Goal: Task Accomplishment & Management: Use online tool/utility

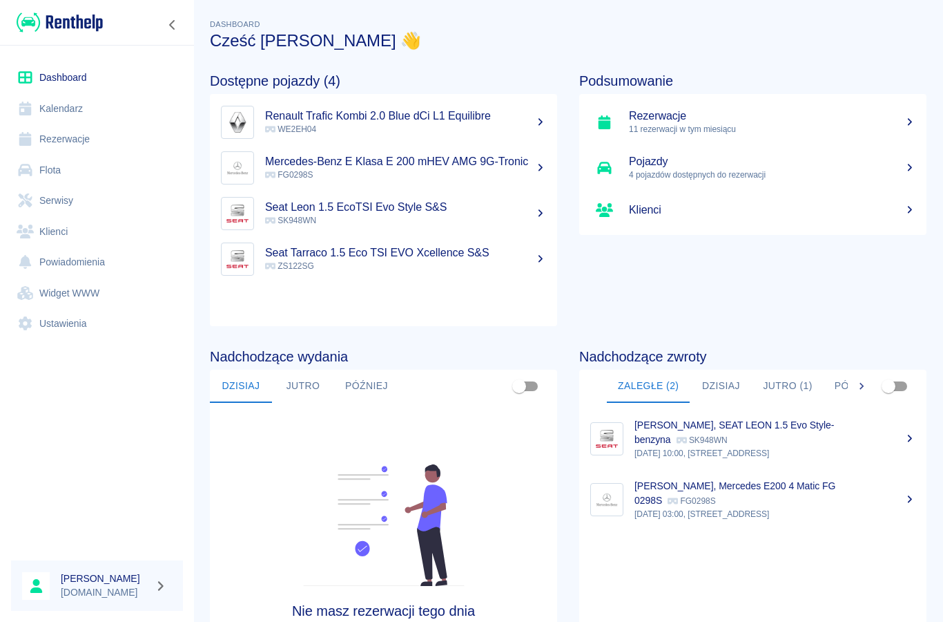
click at [71, 119] on link "Kalendarz" at bounding box center [97, 108] width 172 height 31
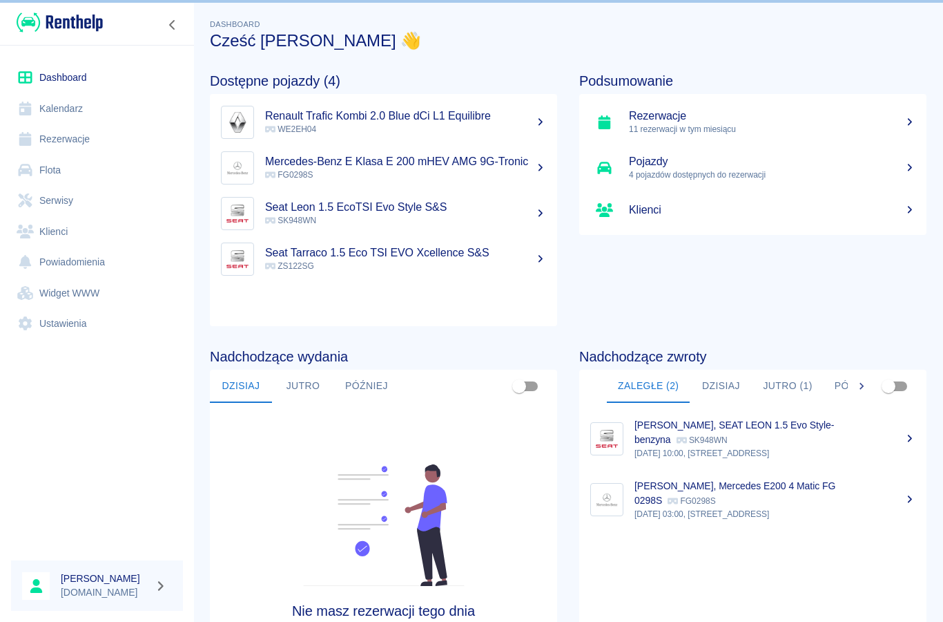
click at [70, 118] on link "Kalendarz" at bounding box center [97, 108] width 172 height 31
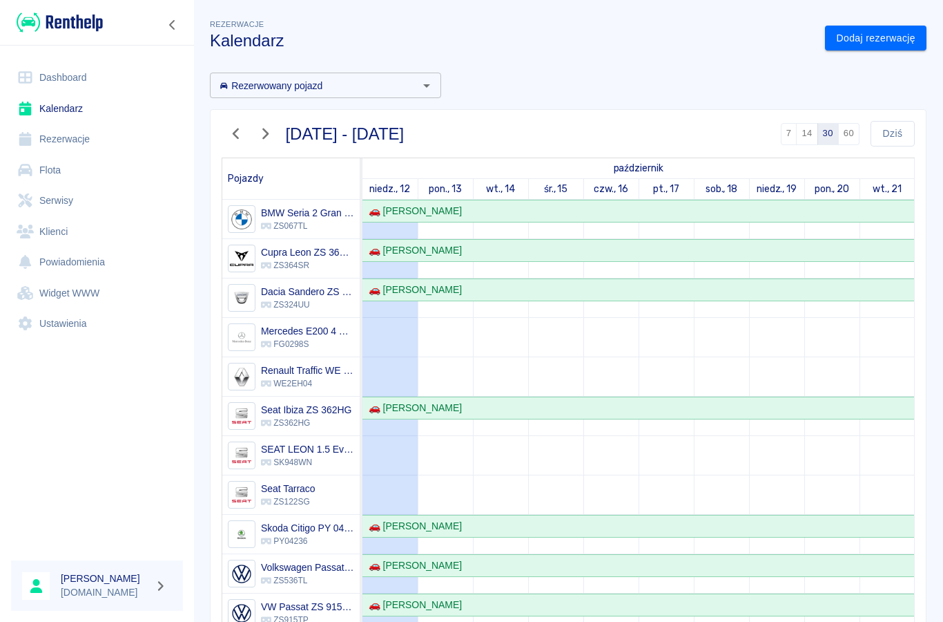
click at [59, 110] on link "Kalendarz" at bounding box center [97, 108] width 172 height 31
click at [889, 130] on button "Dziś" at bounding box center [893, 134] width 44 height 26
click at [894, 136] on button "Dziś" at bounding box center [893, 134] width 44 height 26
click at [303, 89] on div "Rezerwowany pojazd Rezerwowany pojazd" at bounding box center [325, 86] width 231 height 26
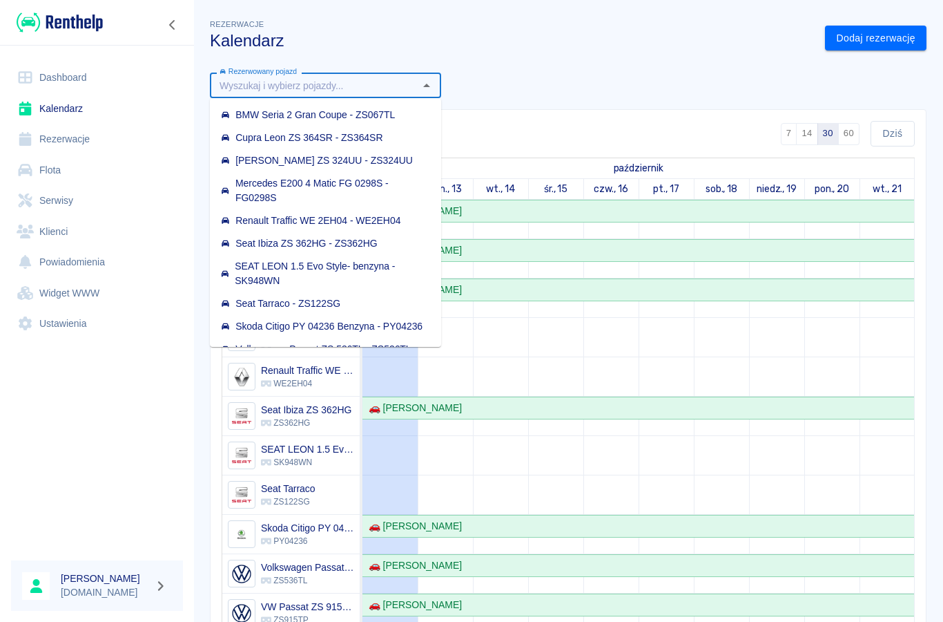
click at [246, 118] on div "BMW Seria 2 Gran Coupe - ZS067TL" at bounding box center [308, 115] width 174 height 15
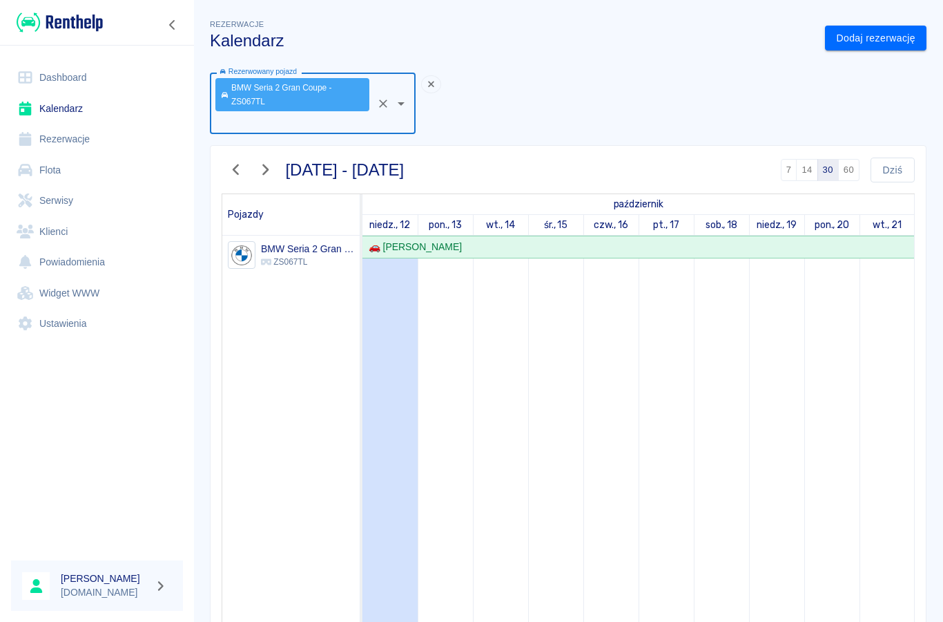
click at [55, 78] on link "Dashboard" at bounding box center [97, 77] width 172 height 31
